Goal: Check status

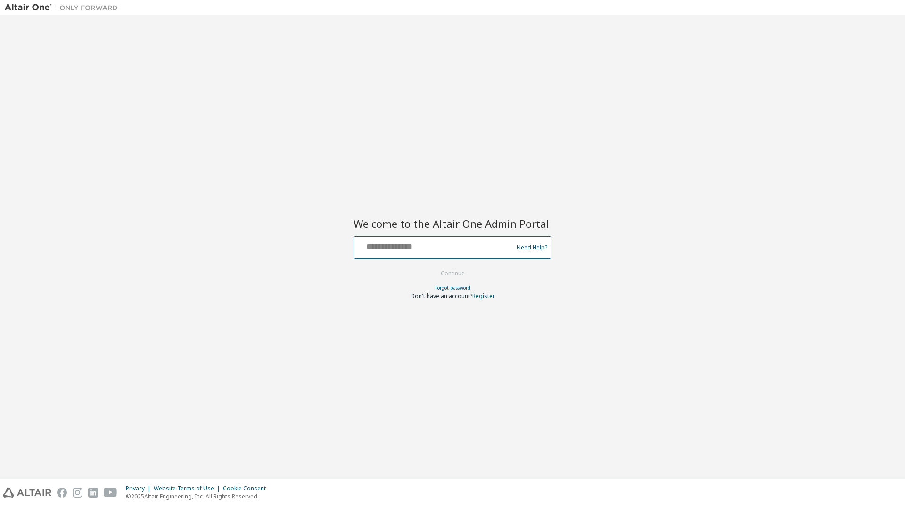
click at [390, 243] on input "text" at bounding box center [435, 245] width 154 height 14
type input "**********"
click at [447, 272] on button "Continue" at bounding box center [453, 273] width 44 height 14
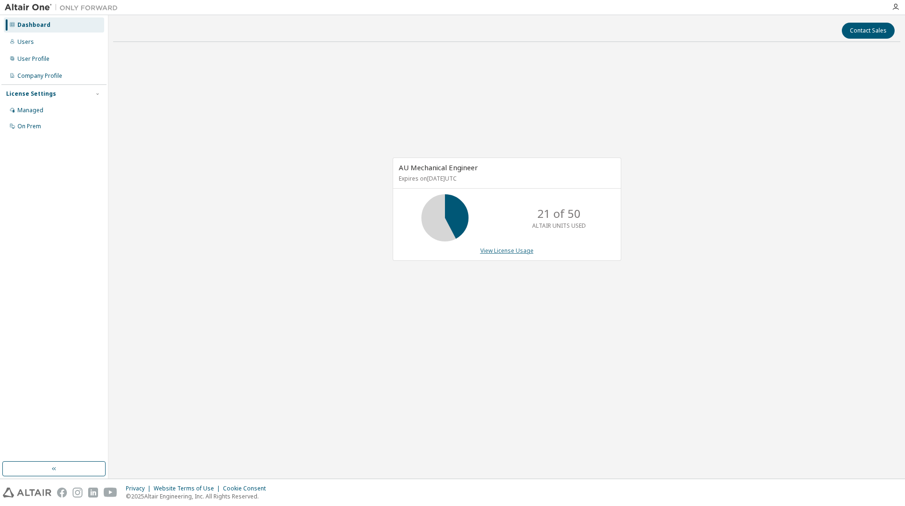
click at [509, 252] on link "View License Usage" at bounding box center [506, 250] width 53 height 8
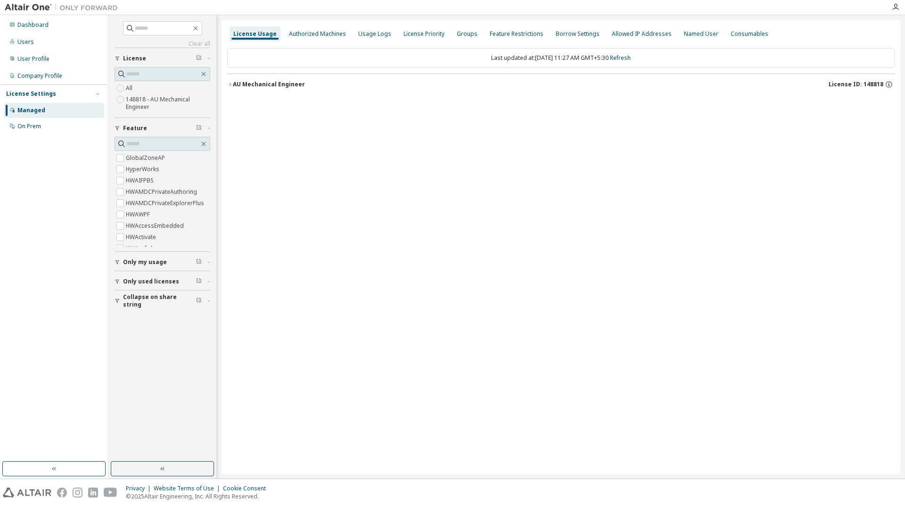
click at [227, 84] on div "License Usage Authorized Machines Usage Logs License Priority Groups Feature Re…" at bounding box center [561, 247] width 679 height 454
click at [228, 83] on icon "button" at bounding box center [230, 85] width 6 height 6
click at [232, 84] on icon "button" at bounding box center [230, 85] width 6 height 6
